Goal: Task Accomplishment & Management: Manage account settings

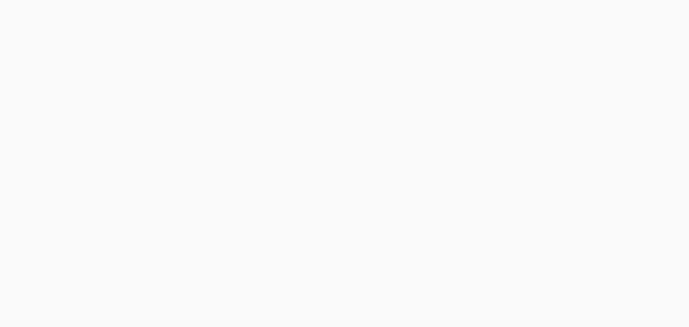
click at [180, 204] on body at bounding box center [344, 163] width 689 height 327
click at [180, 206] on button "Log in" at bounding box center [176, 205] width 129 height 17
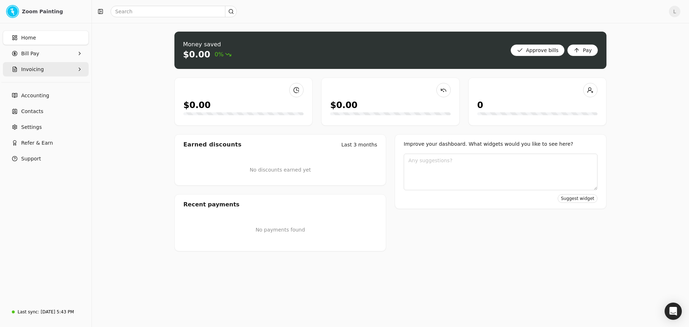
click at [51, 74] on button "Invoicing" at bounding box center [46, 69] width 86 height 14
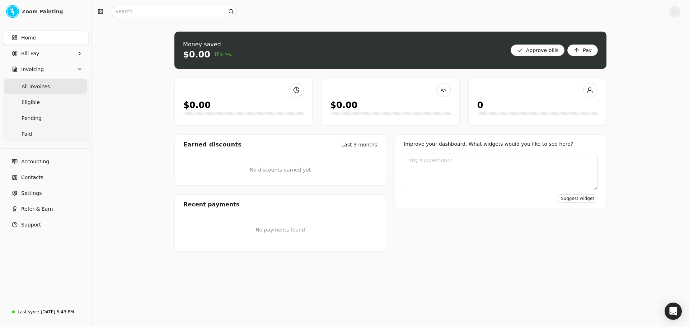
click at [45, 85] on span "All Invoices" at bounding box center [36, 87] width 28 height 8
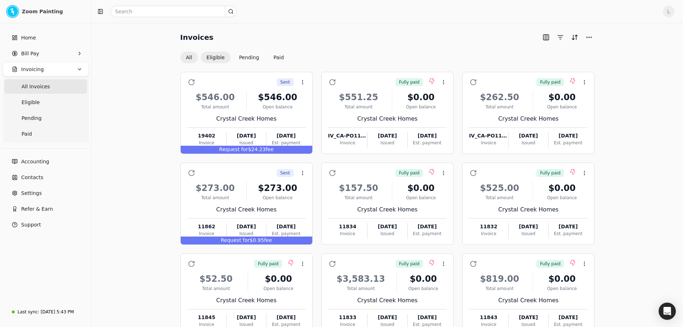
click at [214, 60] on button "Eligible" at bounding box center [216, 57] width 30 height 11
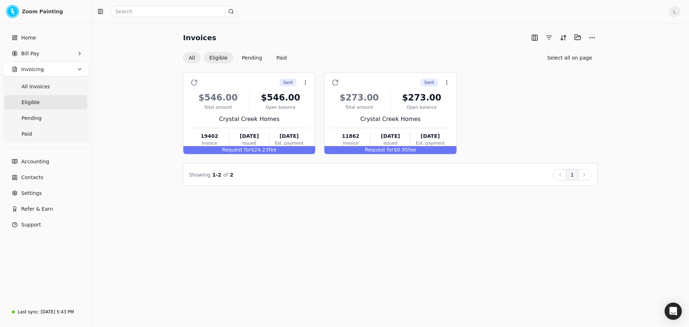
click at [193, 60] on button "All" at bounding box center [192, 57] width 18 height 11
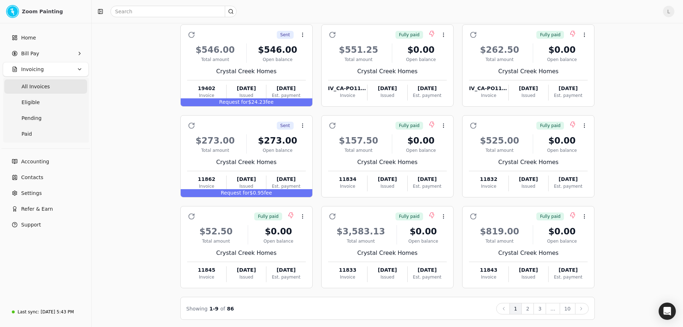
scroll to position [49, 0]
